Goal: Check status

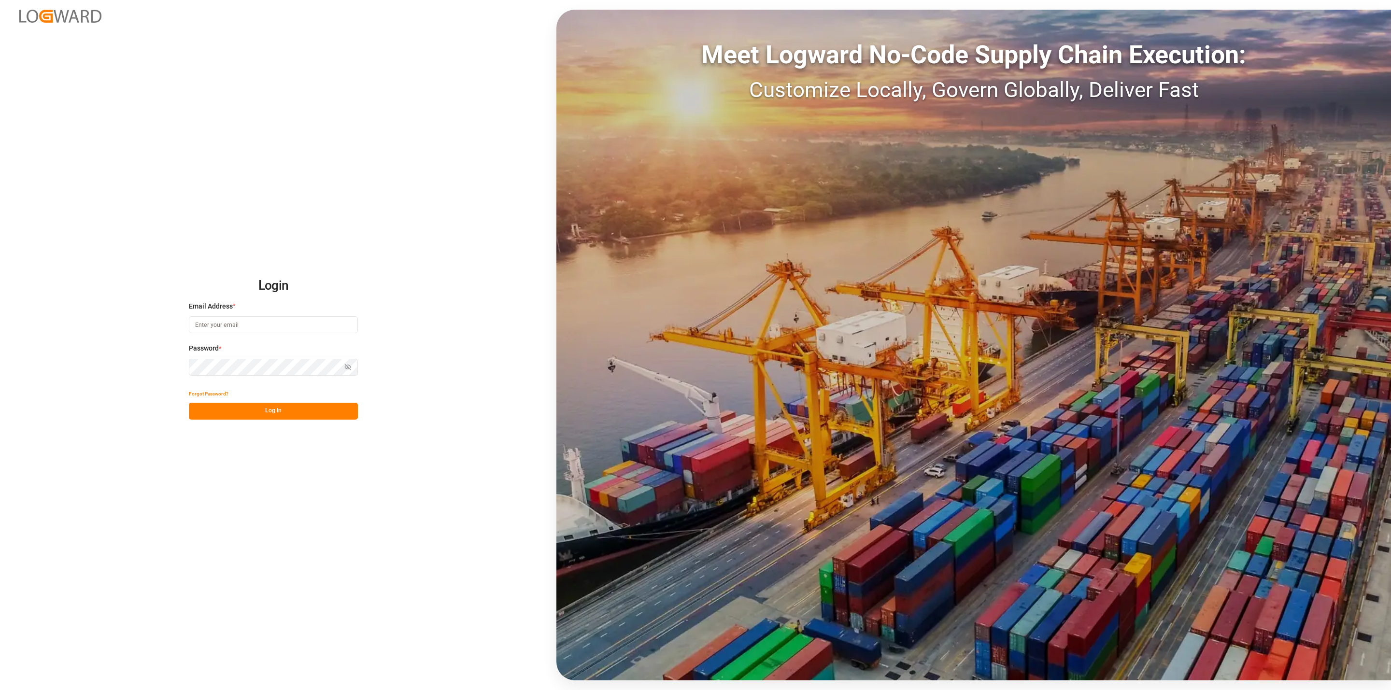
type input "[EMAIL_ADDRESS][DOMAIN_NAME]"
click at [343, 403] on button "Log In" at bounding box center [273, 411] width 169 height 17
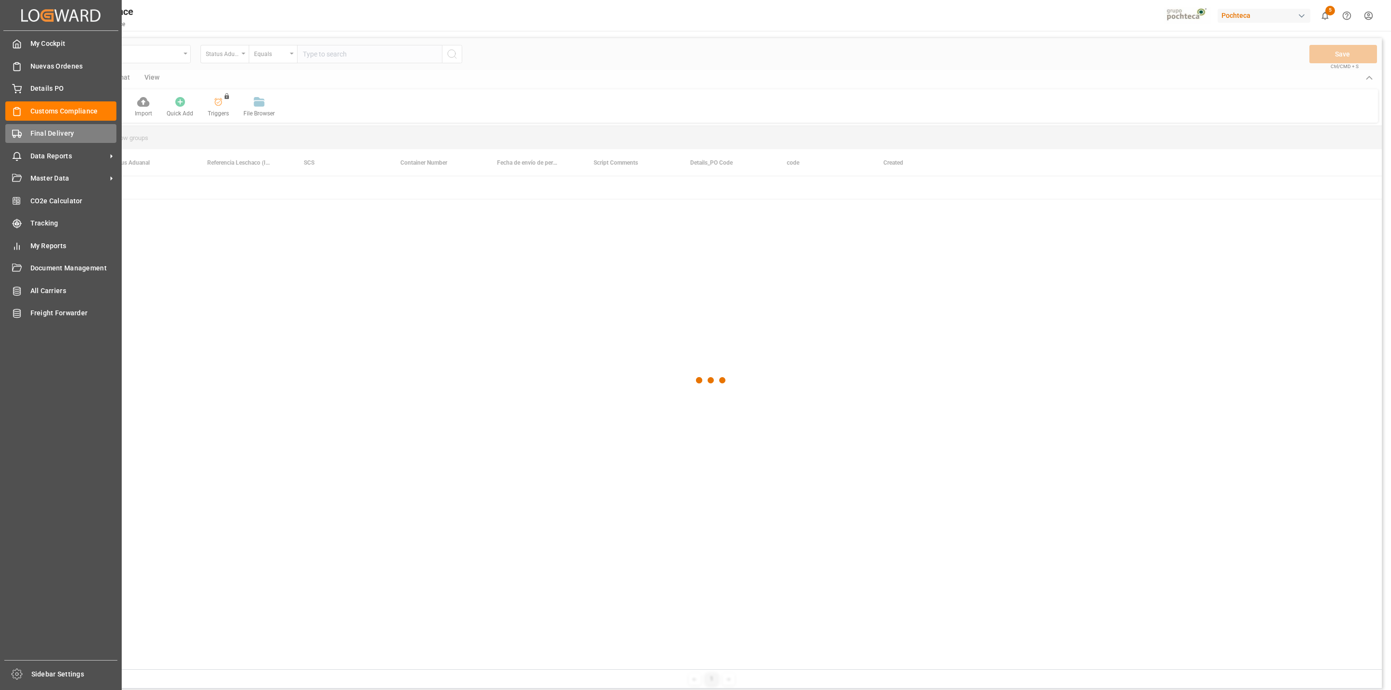
click at [26, 132] on div "Final Delivery Final Delivery" at bounding box center [60, 133] width 111 height 19
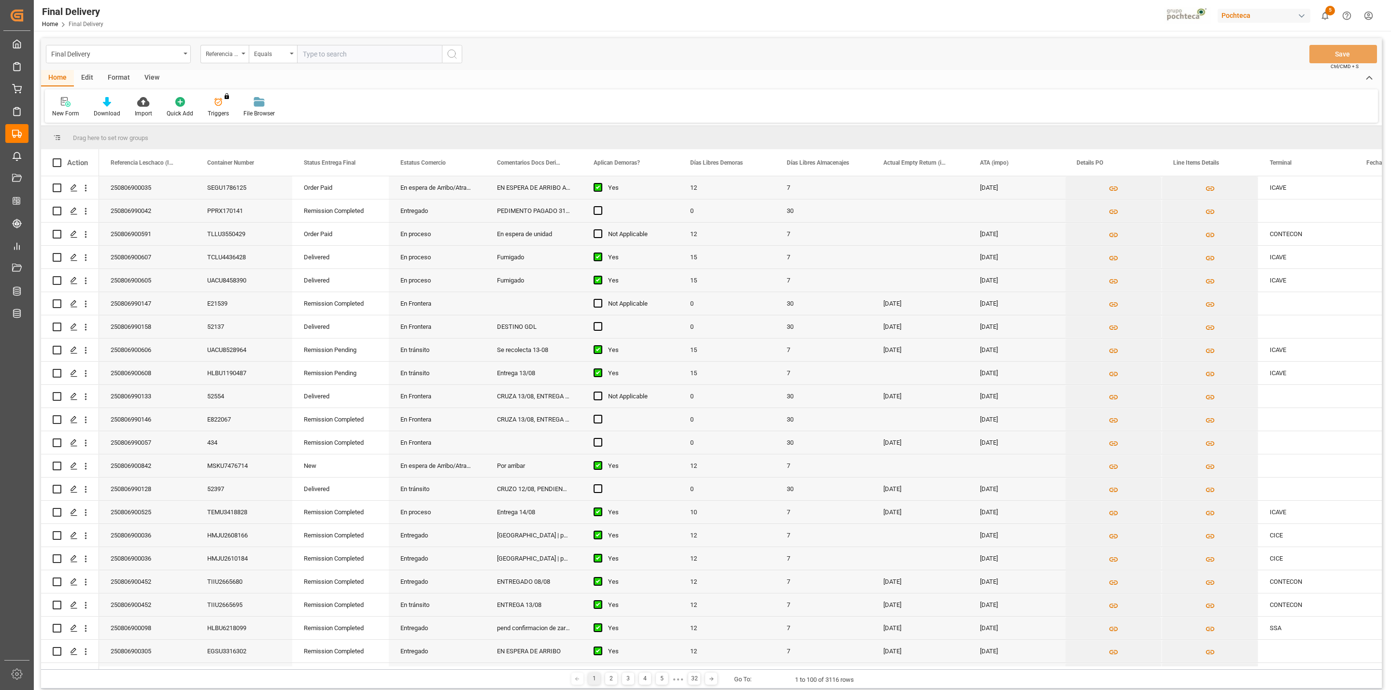
click at [145, 76] on div "View" at bounding box center [151, 78] width 29 height 16
click at [73, 104] on div "Default" at bounding box center [61, 107] width 33 height 21
click at [115, 103] on div at bounding box center [110, 102] width 48 height 10
drag, startPoint x: 135, startPoint y: 161, endPoint x: 657, endPoint y: 174, distance: 521.5
click at [135, 160] on div "Notificación de Entregas" at bounding box center [135, 156] width 85 height 10
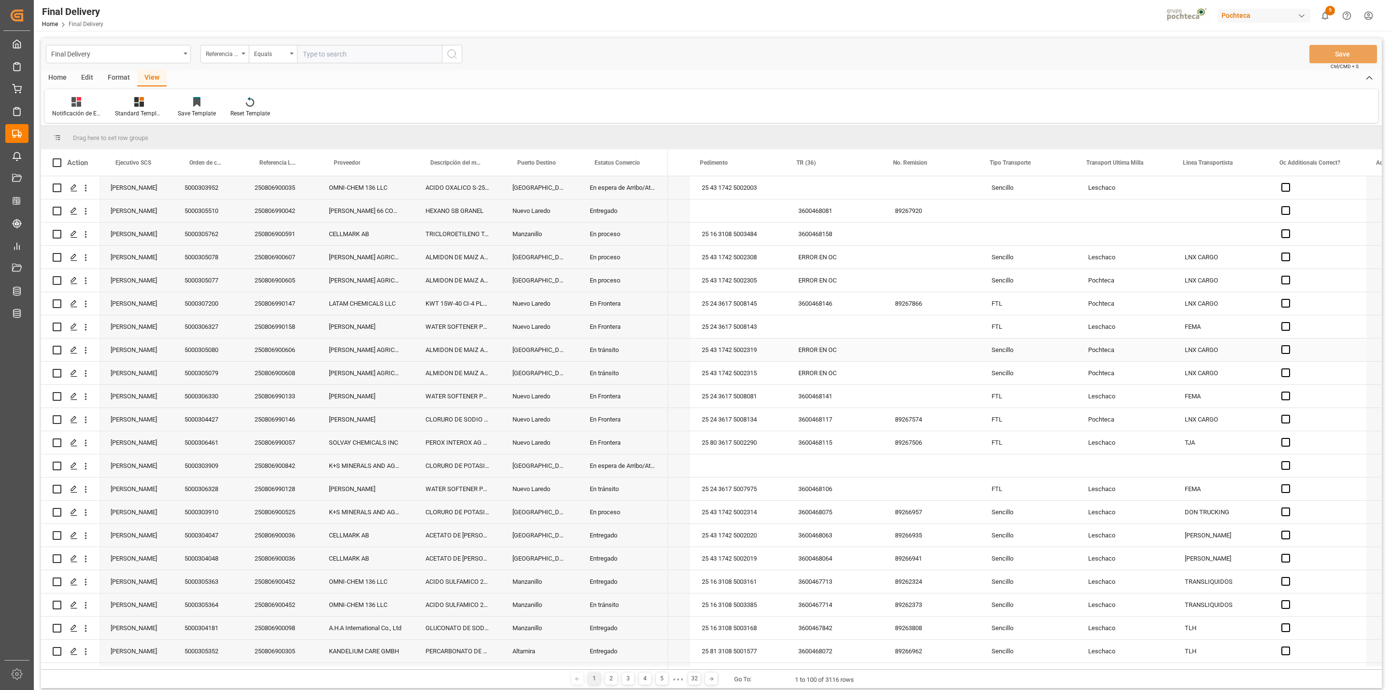
scroll to position [0, 366]
click at [1115, 164] on span "Transport Ultima Milla" at bounding box center [1115, 162] width 57 height 7
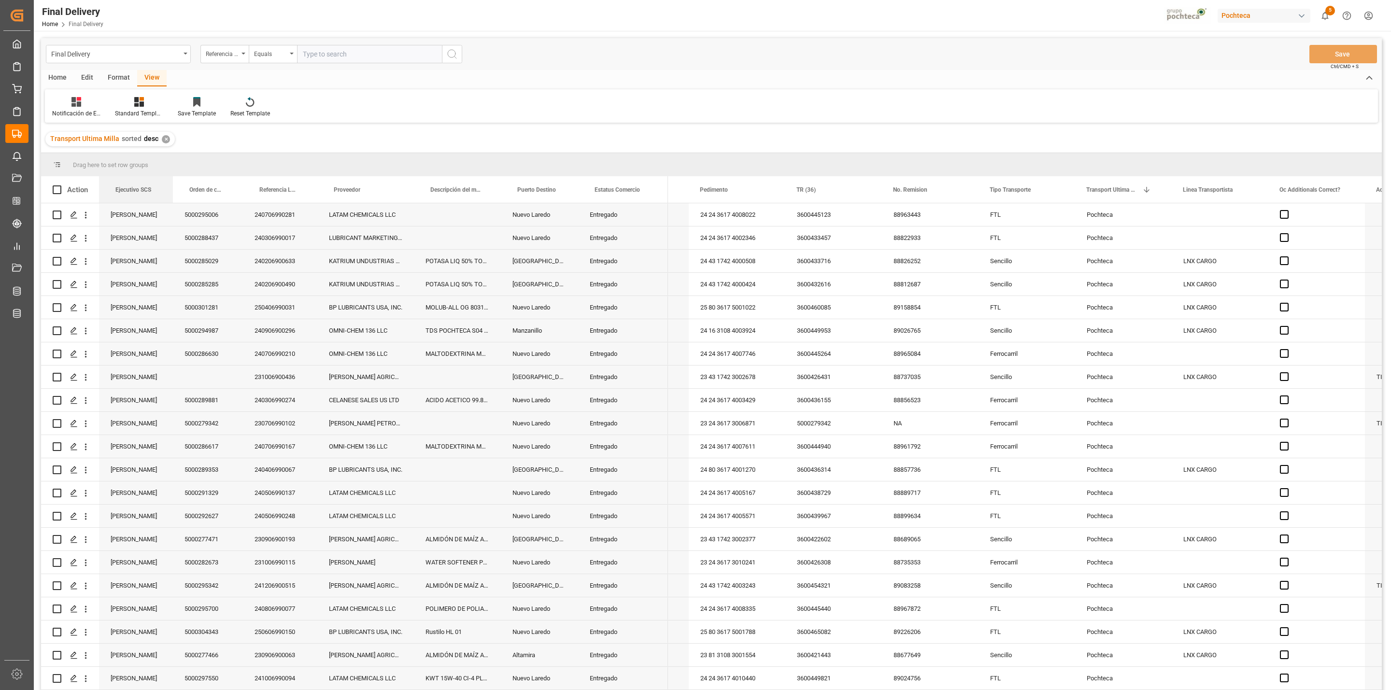
drag, startPoint x: 136, startPoint y: 194, endPoint x: 194, endPoint y: 141, distance: 79.0
click at [194, 141] on div "Final Delivery Referencia Leschaco (Impo) Equals Save Ctrl/CMD + S Home Edit Fo…" at bounding box center [711, 377] width 1341 height 678
drag, startPoint x: 135, startPoint y: 190, endPoint x: 234, endPoint y: 145, distance: 108.3
click at [234, 145] on div "Final Delivery Referencia Leschaco (Impo) Equals Save Ctrl/CMD + S Home Edit Fo…" at bounding box center [711, 377] width 1341 height 678
click at [164, 142] on div "✕" at bounding box center [166, 139] width 8 height 8
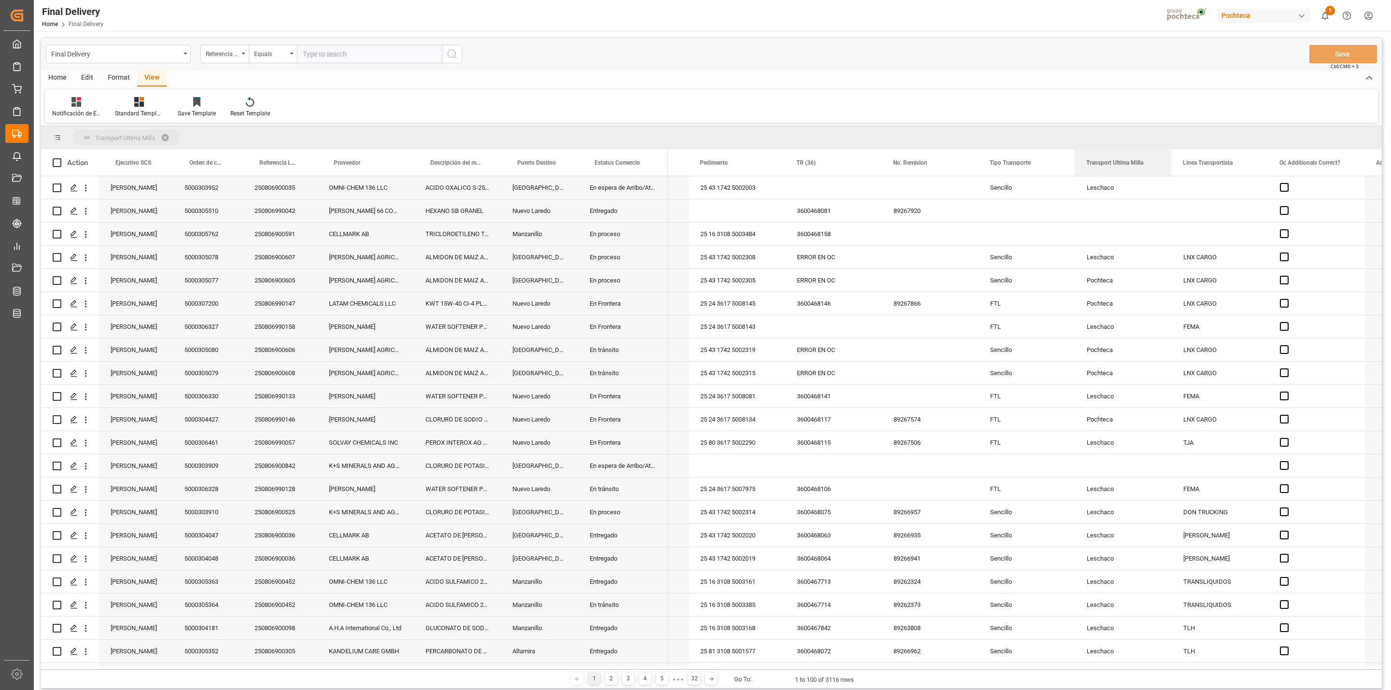
drag, startPoint x: 1094, startPoint y: 148, endPoint x: 1087, endPoint y: 145, distance: 7.4
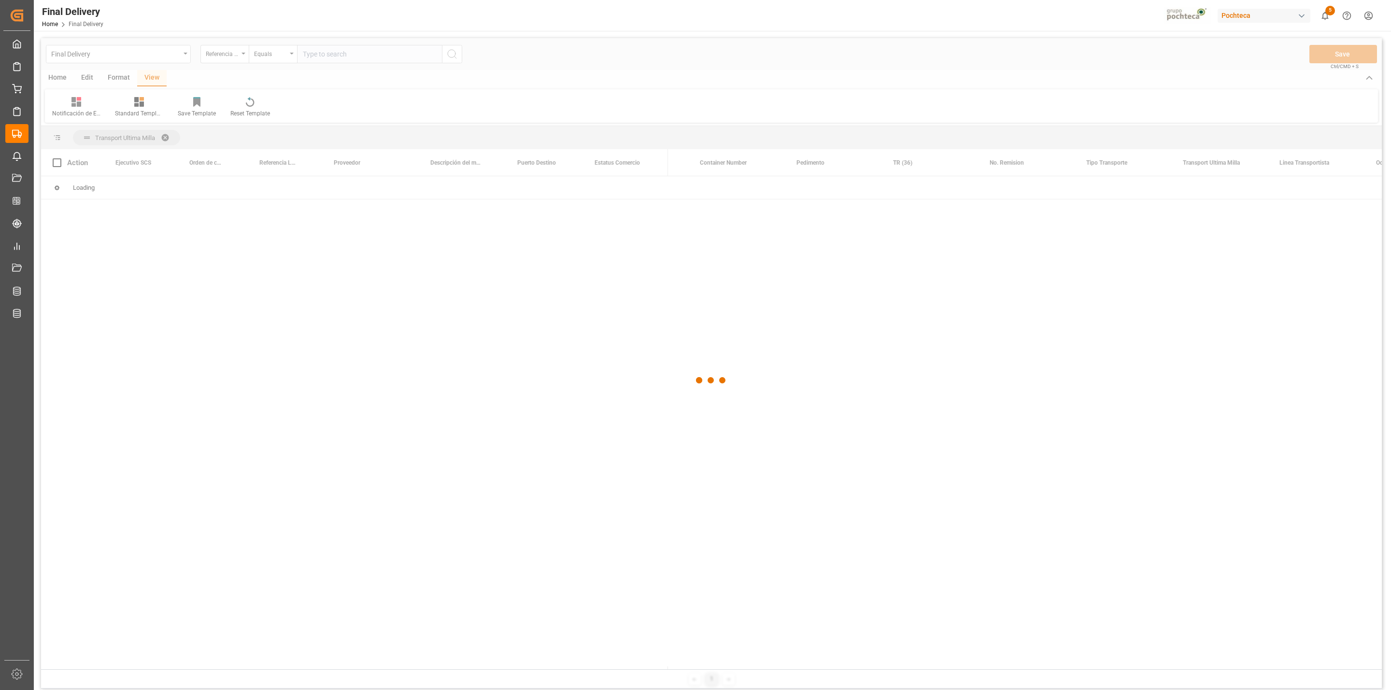
drag, startPoint x: 1086, startPoint y: 143, endPoint x: 1077, endPoint y: 137, distance: 10.5
click at [1077, 137] on div "Final Delivery Referencia Leschaco (Impo) Equals Save Ctrl/CMD + S Home Edit Fo…" at bounding box center [711, 363] width 1341 height 651
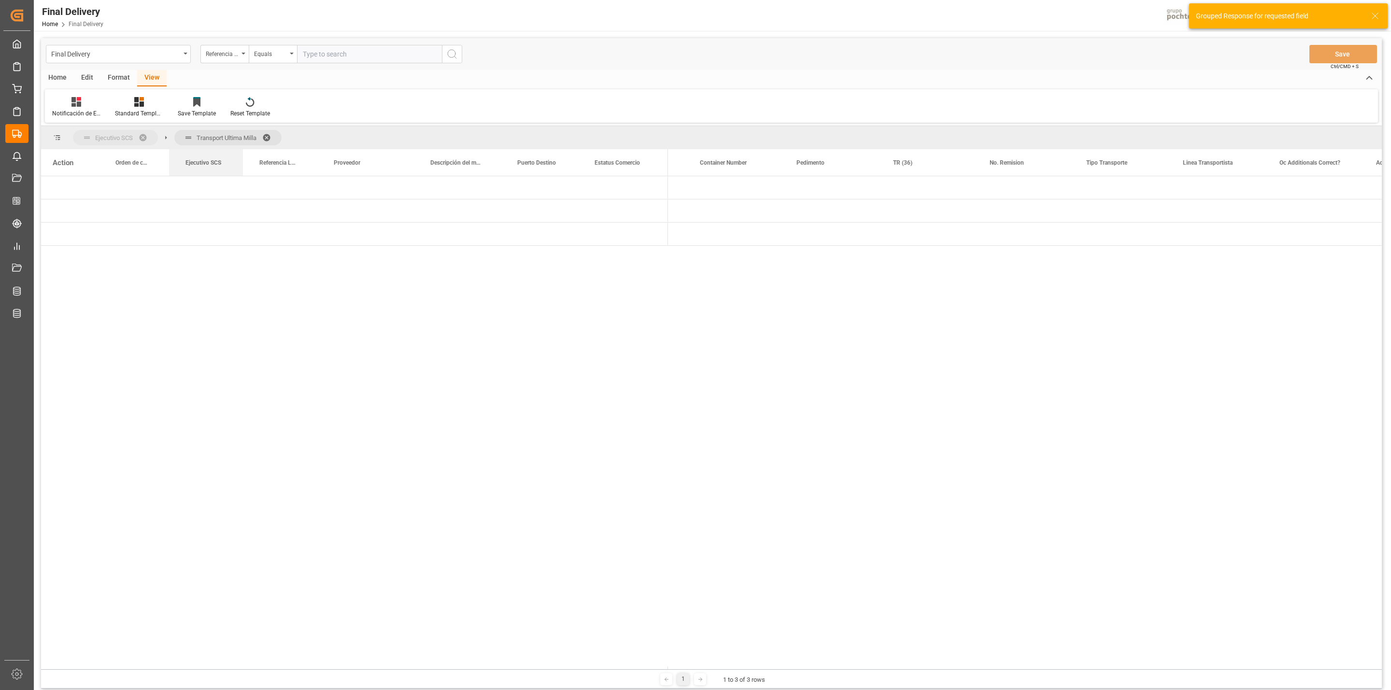
drag, startPoint x: 131, startPoint y: 167, endPoint x: 212, endPoint y: 148, distance: 83.0
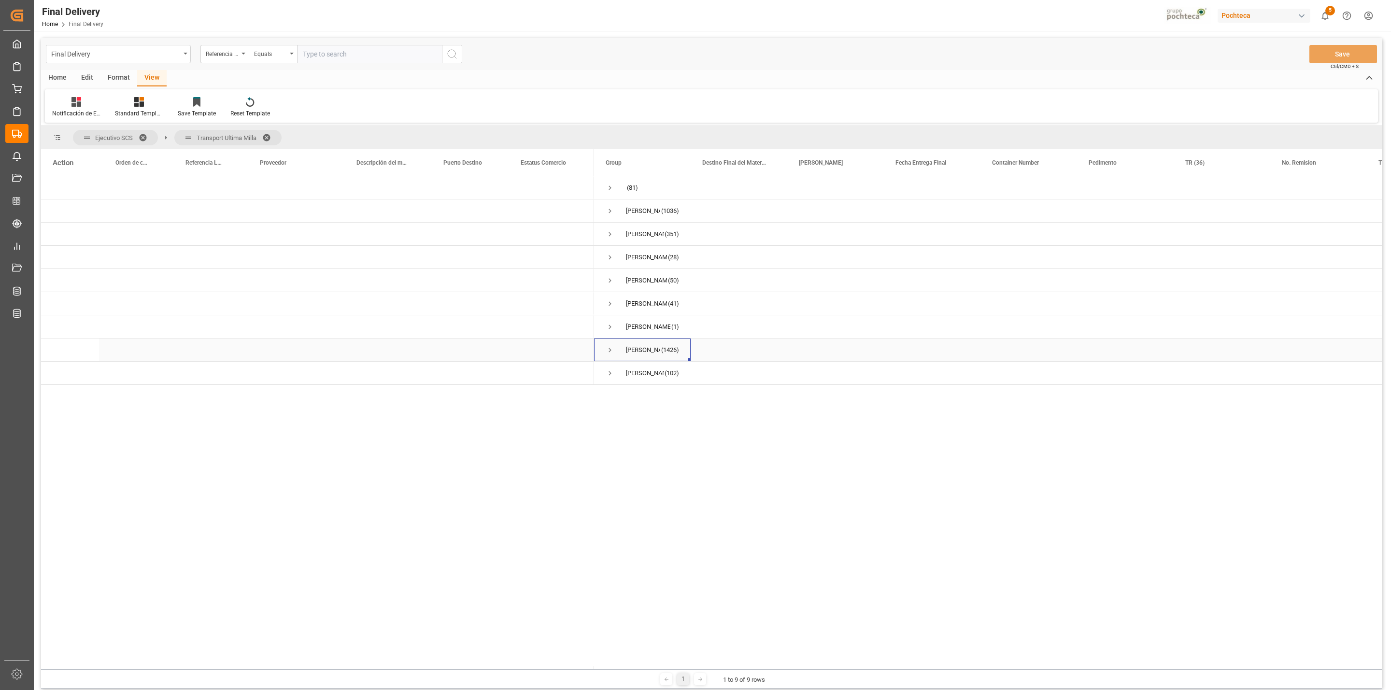
click at [610, 353] on span "Press SPACE to select this row." at bounding box center [610, 350] width 9 height 9
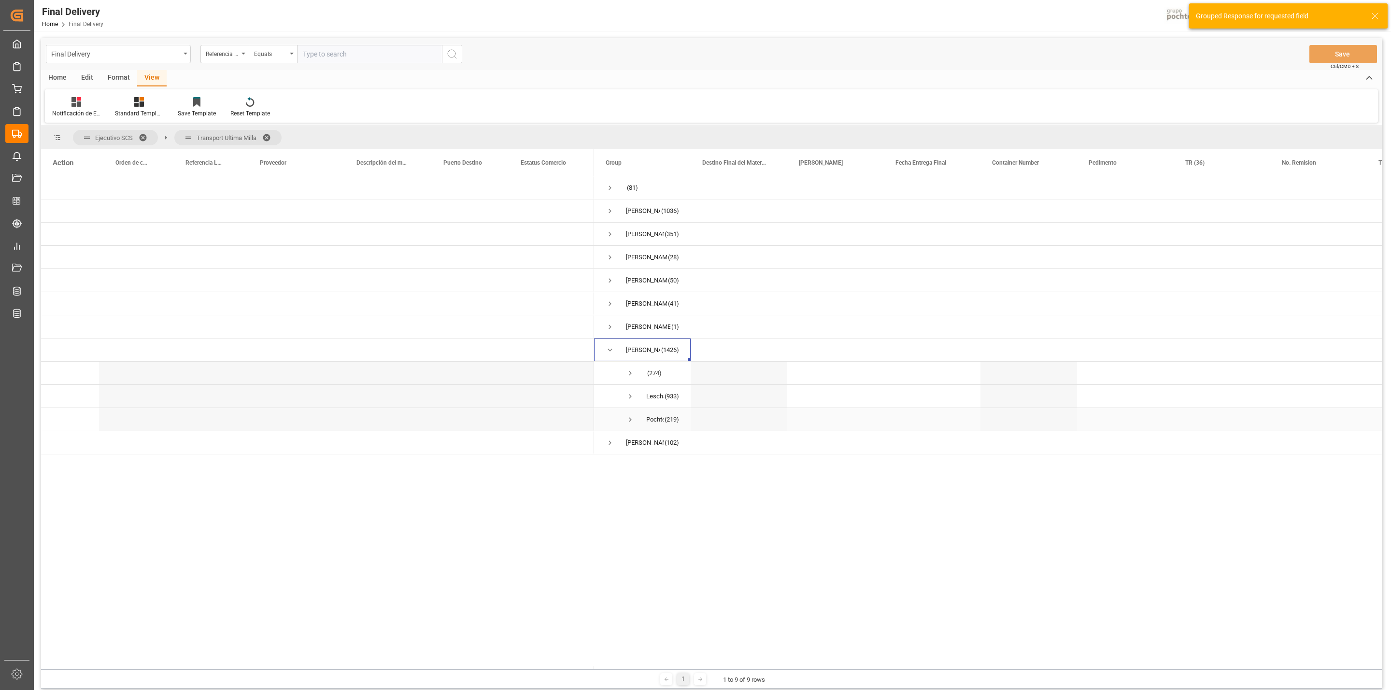
click at [630, 422] on span "Press SPACE to select this row." at bounding box center [630, 419] width 9 height 9
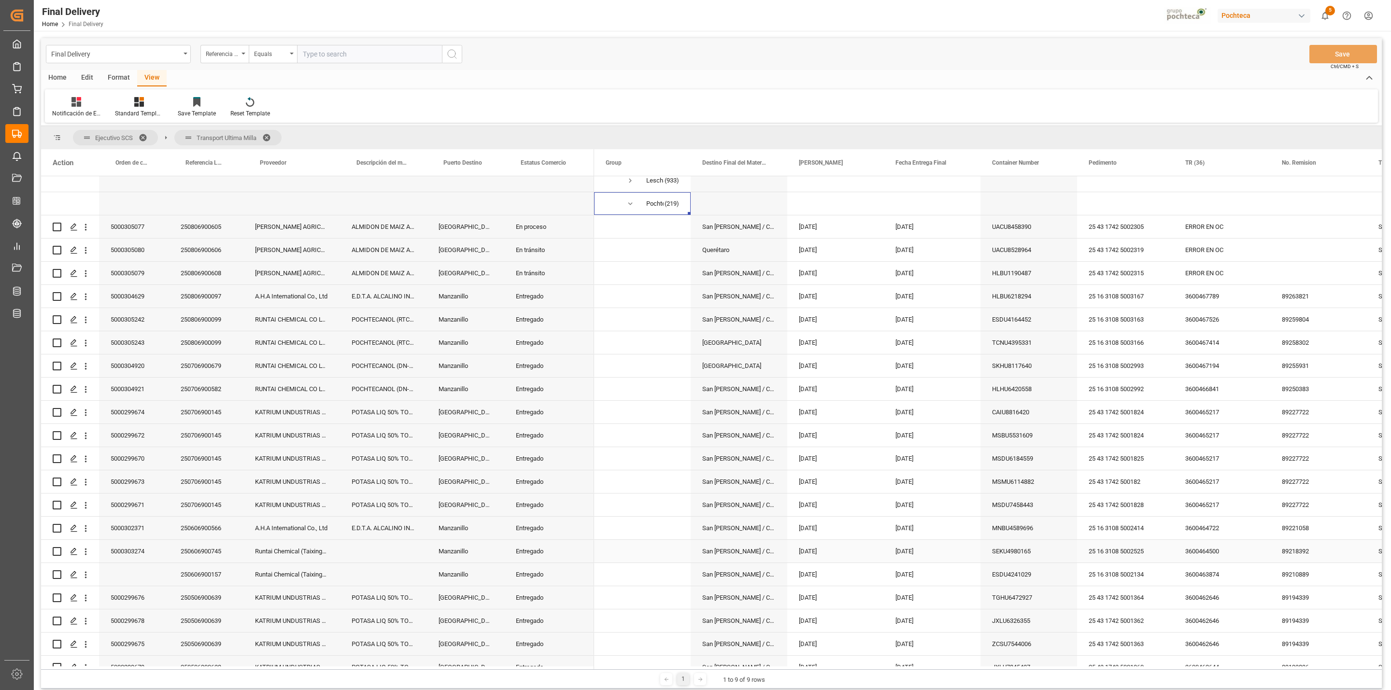
scroll to position [264, 0]
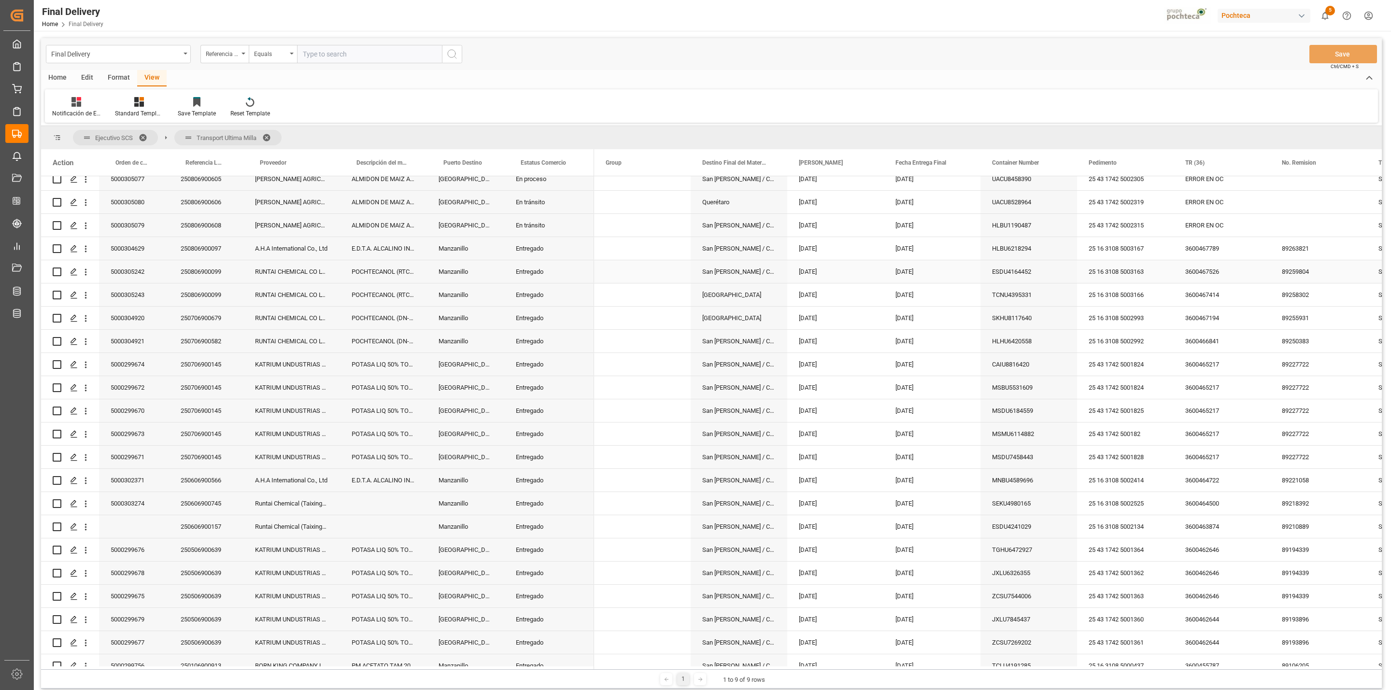
click at [379, 270] on div "POCHTECANOL (RTC-12) IMP TAM INC 200 KG" at bounding box center [383, 271] width 87 height 23
click at [214, 391] on div "250706900145" at bounding box center [206, 387] width 74 height 23
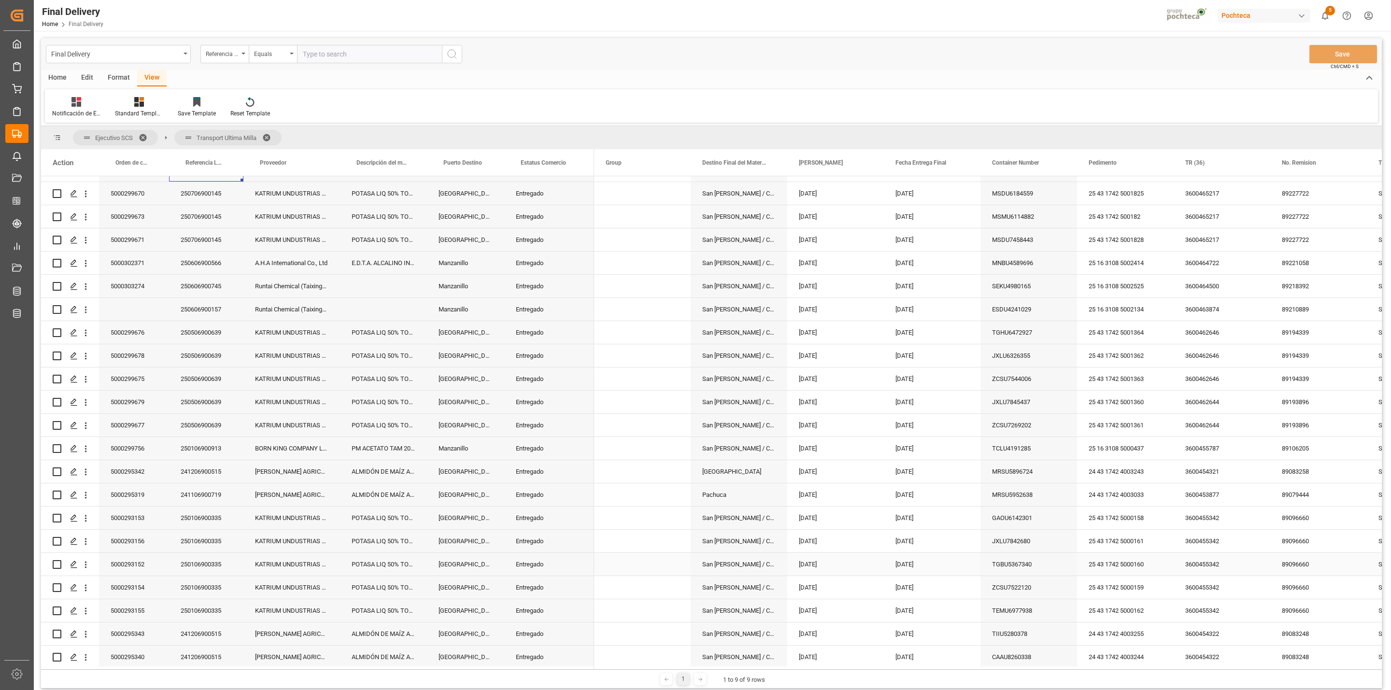
scroll to position [554, 0]
click at [200, 566] on div "241206900515" at bounding box center [206, 561] width 74 height 23
